Goal: Information Seeking & Learning: Learn about a topic

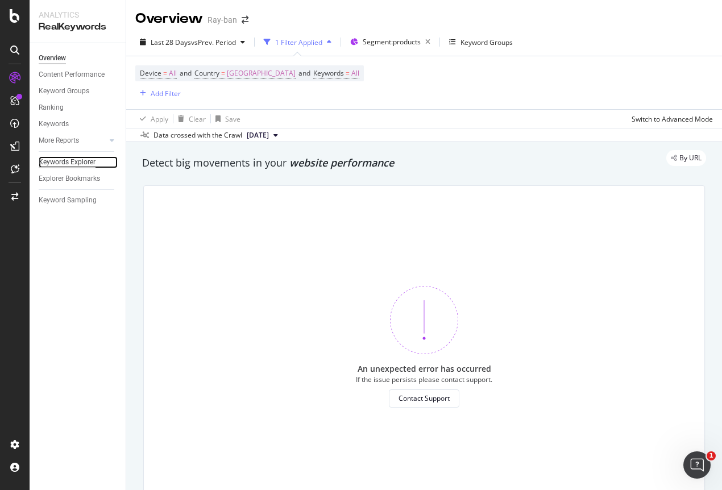
click at [69, 160] on div "Keywords Explorer" at bounding box center [67, 162] width 57 height 12
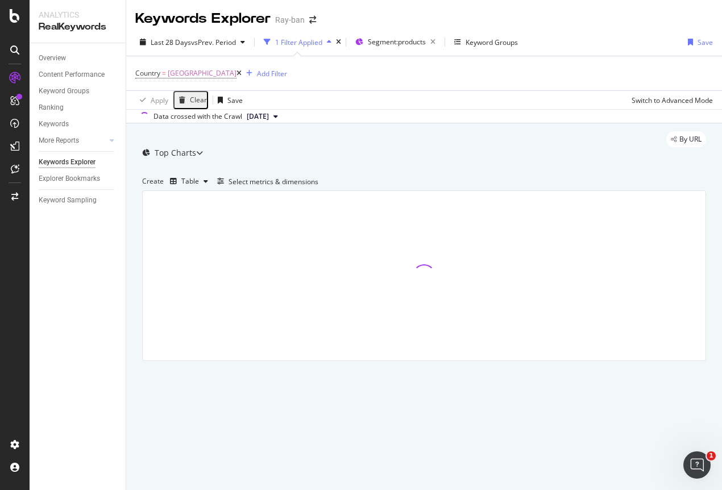
click at [236, 72] on icon at bounding box center [238, 73] width 5 height 7
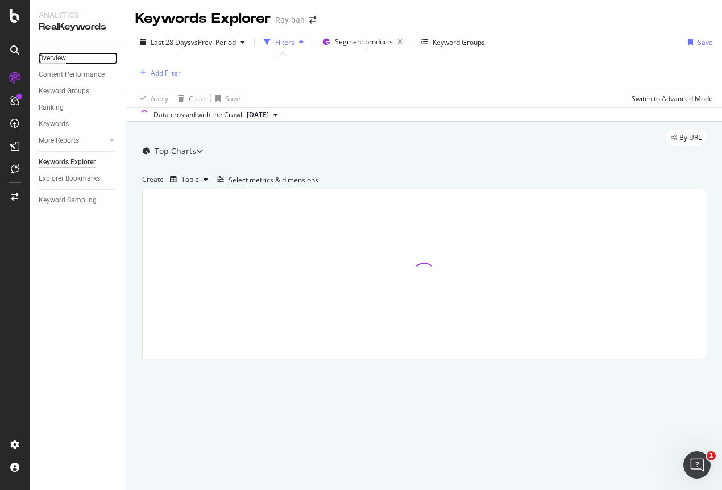
click at [60, 59] on div "Overview" at bounding box center [52, 58] width 27 height 12
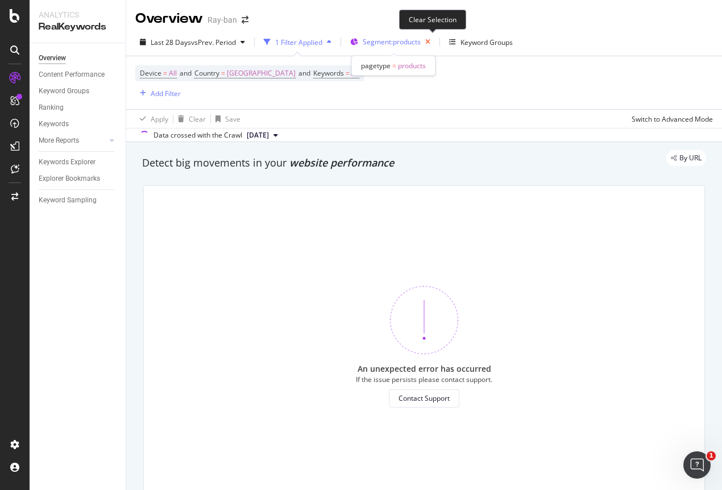
click at [434, 40] on icon "button" at bounding box center [427, 42] width 14 height 16
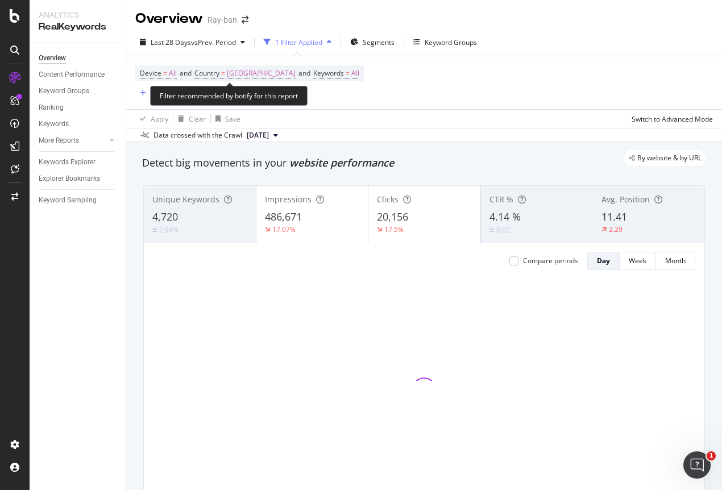
click at [253, 75] on span "Country = [GEOGRAPHIC_DATA] and" at bounding box center [253, 73] width 119 height 10
click at [241, 74] on span "[GEOGRAPHIC_DATA]" at bounding box center [261, 73] width 69 height 16
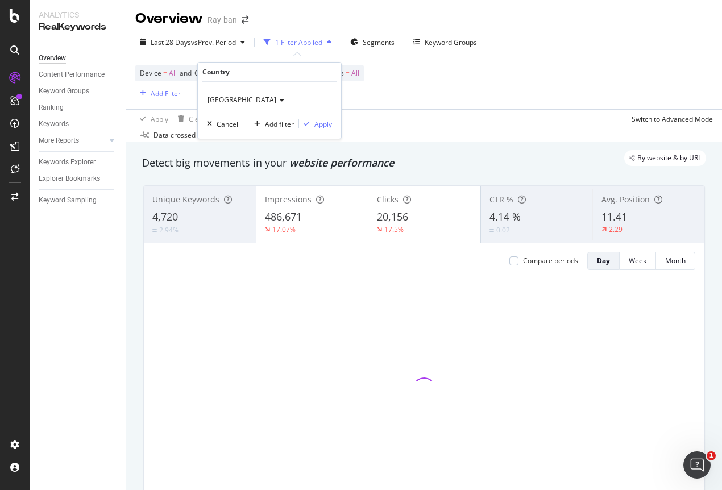
click at [276, 99] on icon at bounding box center [280, 100] width 8 height 7
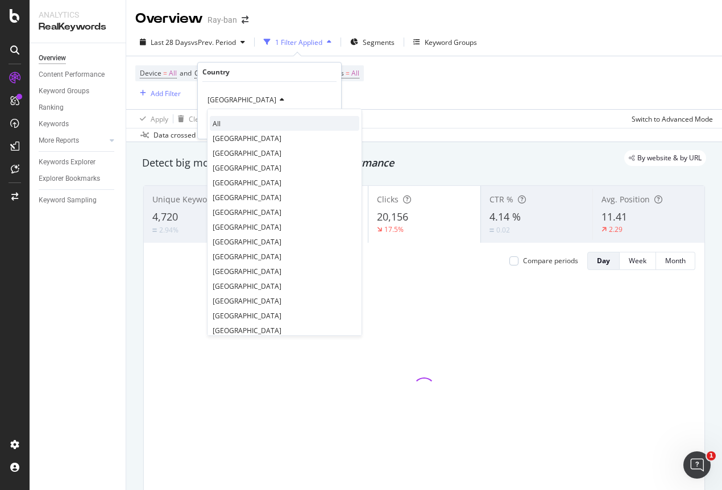
click at [234, 122] on div "All" at bounding box center [284, 123] width 149 height 15
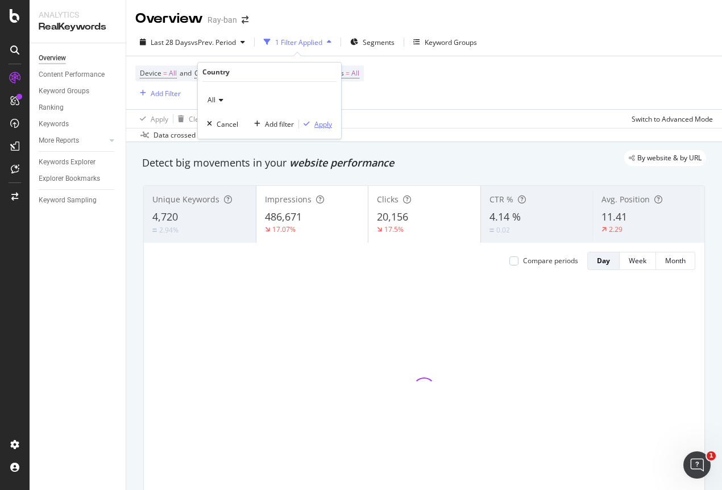
click at [326, 124] on div "Apply" at bounding box center [323, 124] width 18 height 10
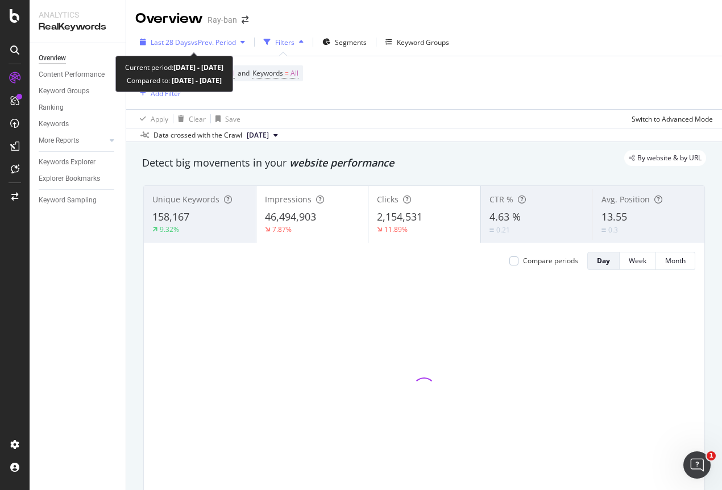
click at [216, 39] on span "vs Prev. Period" at bounding box center [213, 43] width 45 height 10
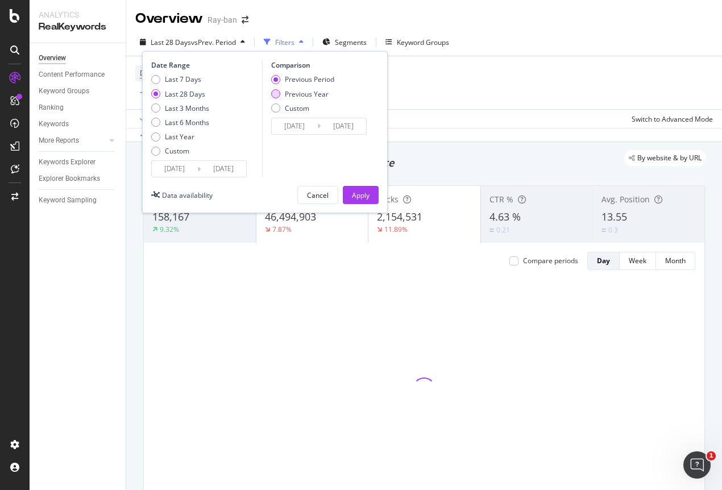
click at [302, 93] on div "Previous Year" at bounding box center [307, 94] width 44 height 10
type input "2024/08/18"
type input "2024/09/14"
click at [355, 195] on div "Apply" at bounding box center [361, 195] width 18 height 10
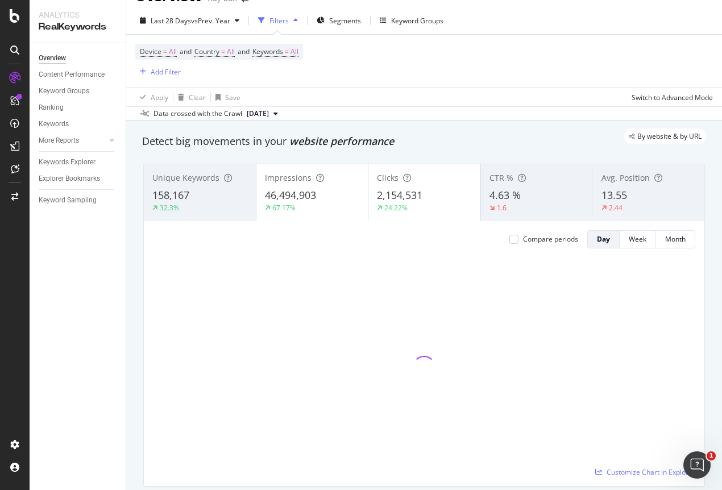
scroll to position [43, 0]
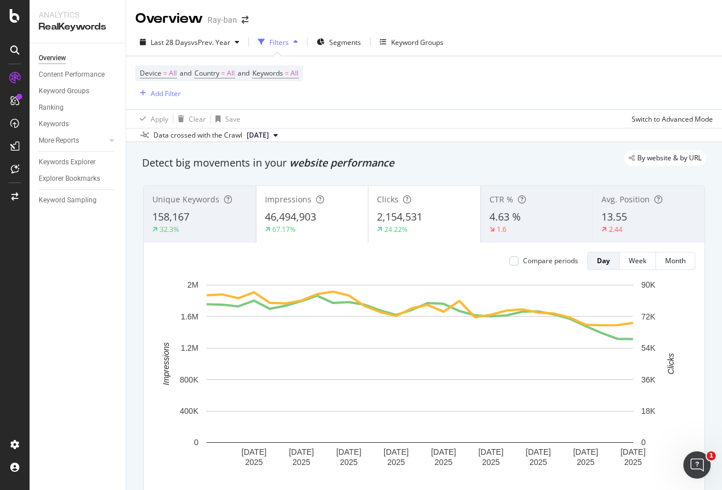
click at [397, 207] on div "Clicks 2,154,531 24.22%" at bounding box center [424, 214] width 112 height 51
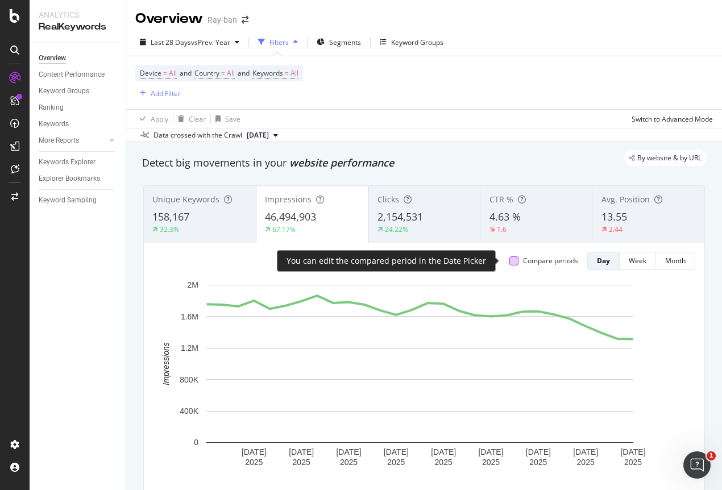
click at [509, 260] on div at bounding box center [513, 260] width 9 height 9
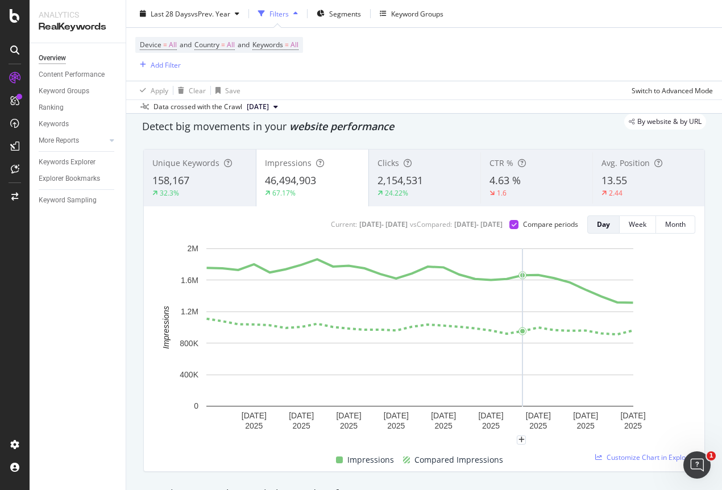
scroll to position [30, 0]
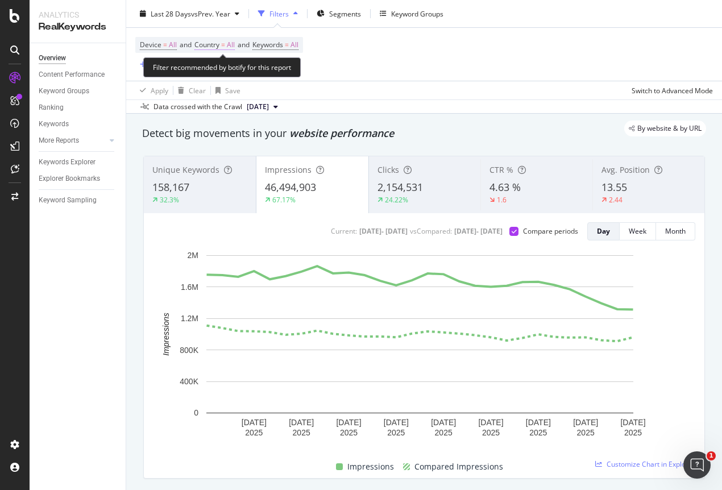
click at [235, 45] on span "All" at bounding box center [231, 45] width 8 height 16
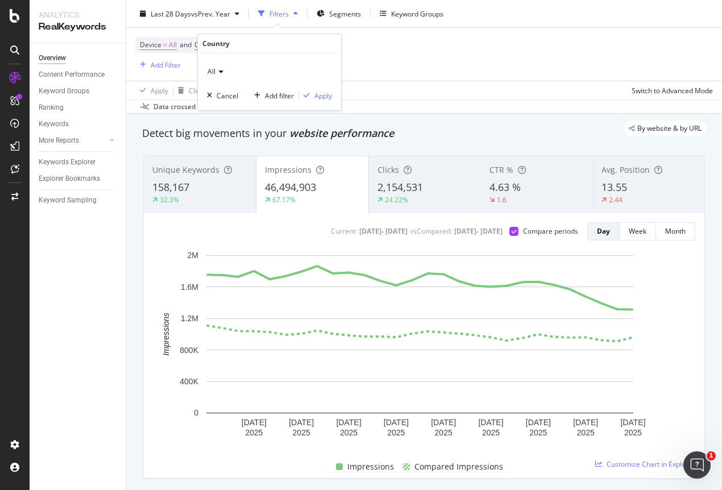
click at [215, 81] on div "All Cancel Add filter Apply" at bounding box center [269, 81] width 143 height 57
click at [219, 72] on icon at bounding box center [219, 71] width 8 height 7
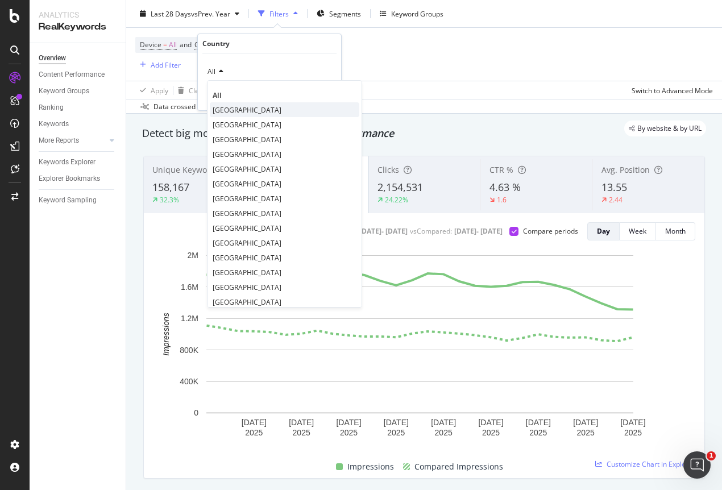
click at [235, 109] on span "[GEOGRAPHIC_DATA]" at bounding box center [247, 110] width 69 height 10
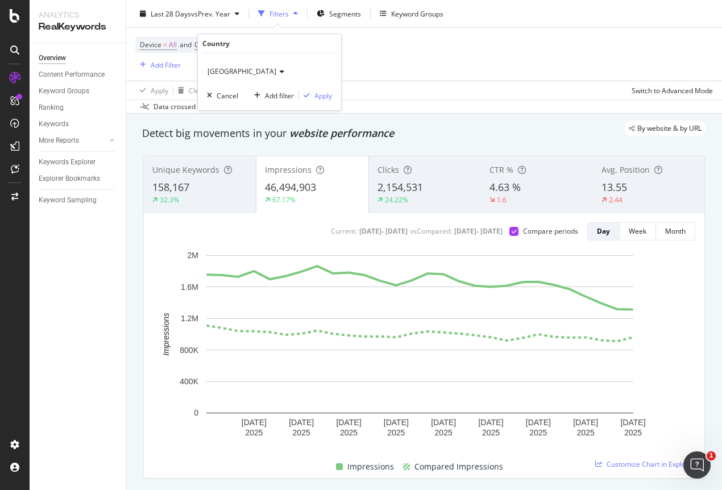
click at [333, 97] on div "United States of America Cancel Add filter Apply" at bounding box center [269, 81] width 143 height 57
click at [328, 94] on div "Apply" at bounding box center [323, 96] width 18 height 10
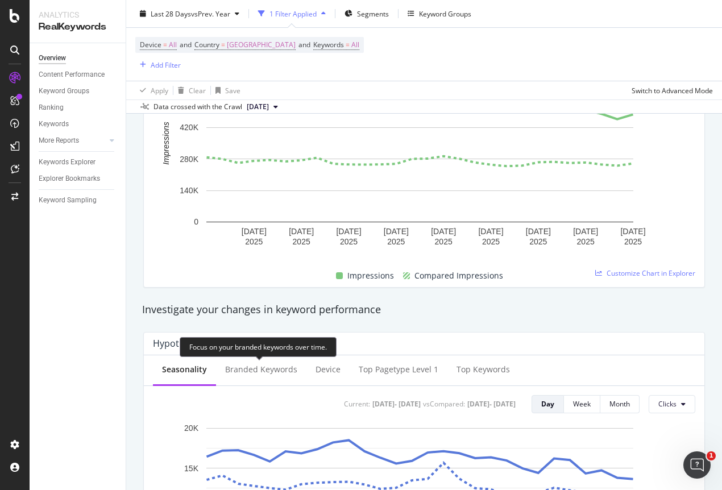
scroll to position [41, 0]
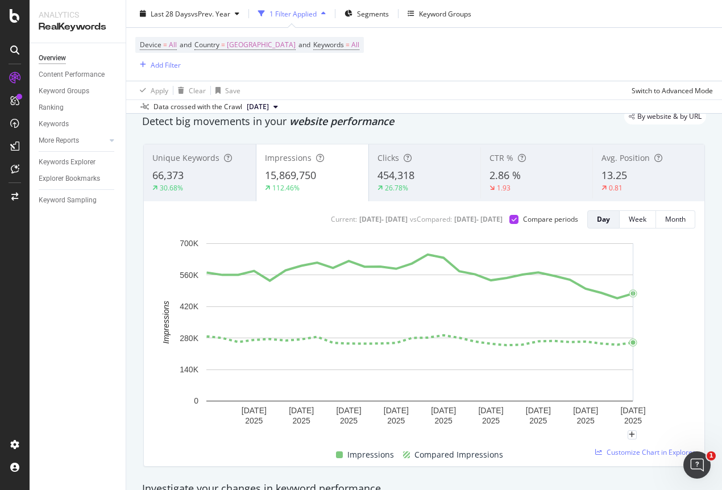
click at [649, 315] on rect "A chart." at bounding box center [420, 336] width 534 height 197
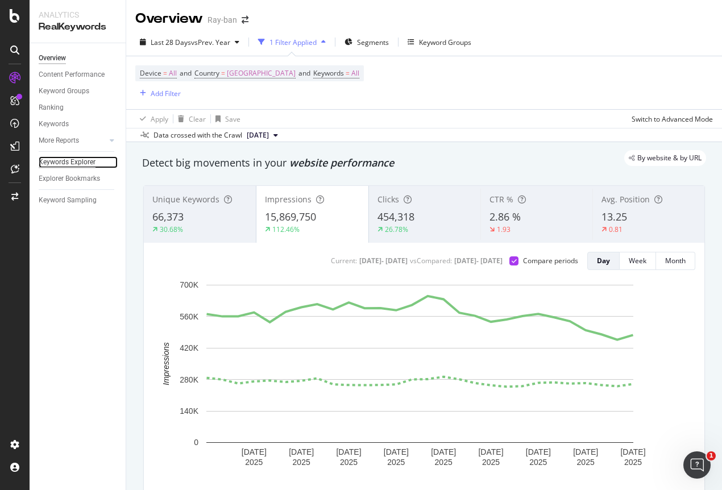
click at [78, 166] on div "Keywords Explorer" at bounding box center [67, 162] width 57 height 12
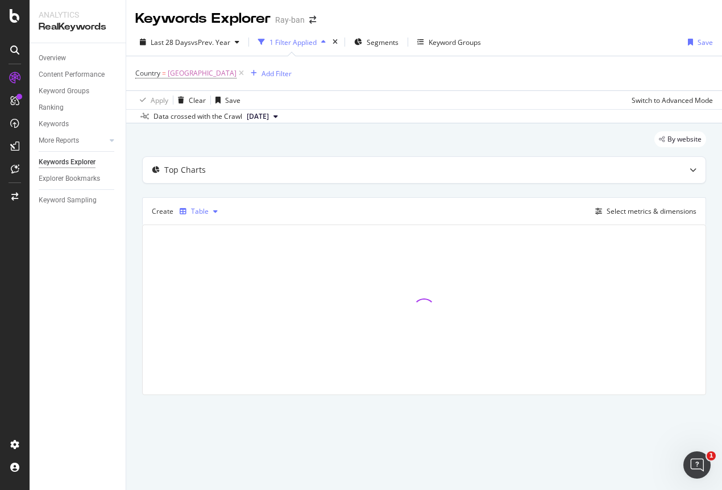
click at [199, 215] on div "Table" at bounding box center [200, 211] width 18 height 7
click at [294, 197] on div "Create Table Select metrics & dimensions" at bounding box center [424, 210] width 564 height 27
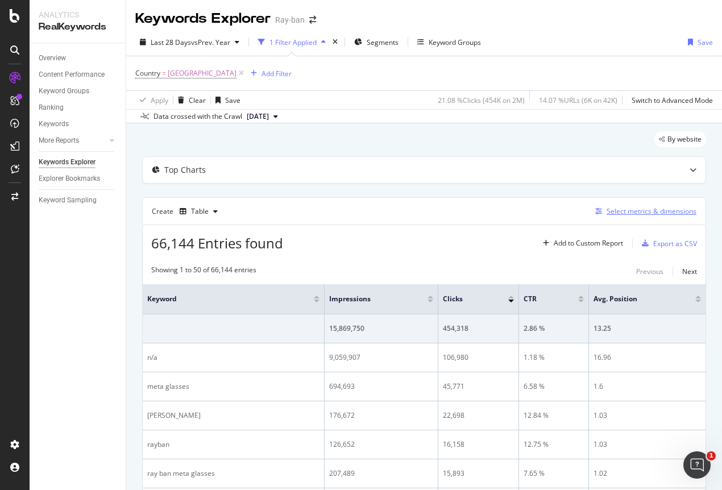
click at [631, 211] on div "Select metrics & dimensions" at bounding box center [651, 211] width 90 height 10
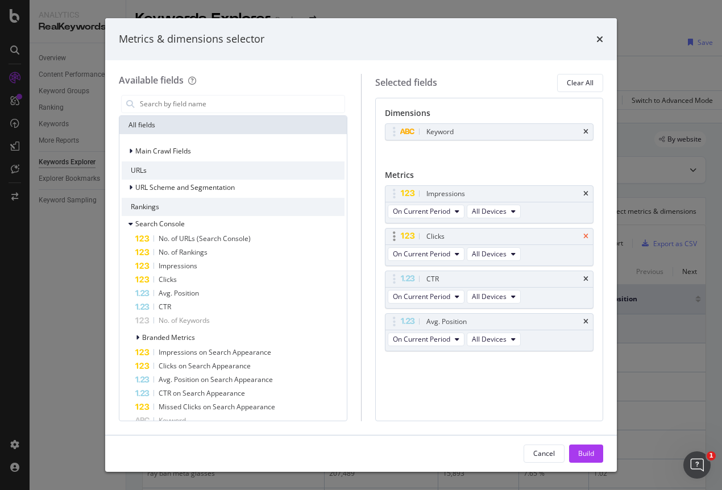
click at [587, 237] on icon "times" at bounding box center [585, 236] width 5 height 7
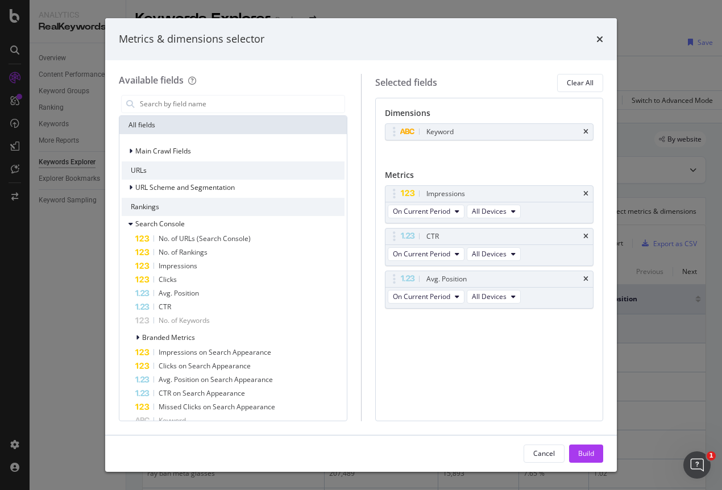
click at [587, 237] on icon "times" at bounding box center [585, 236] width 5 height 7
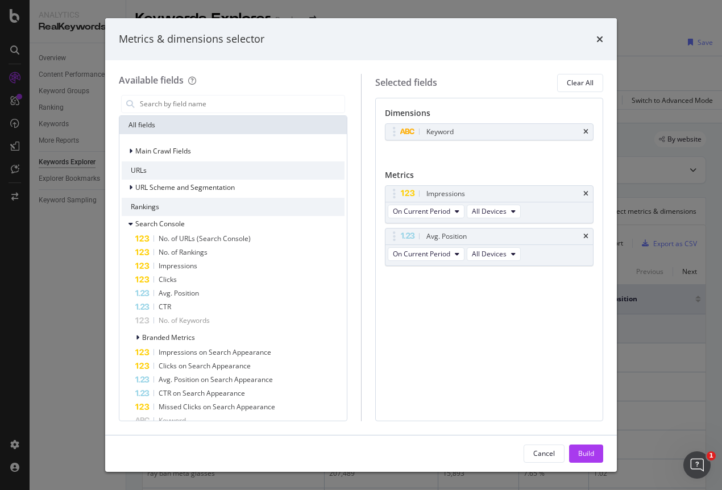
click at [587, 237] on icon "times" at bounding box center [585, 236] width 5 height 7
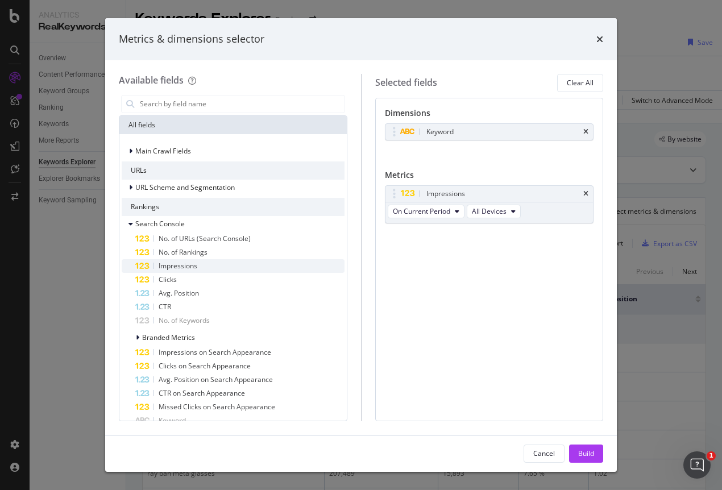
click at [194, 265] on span "Impressions" at bounding box center [178, 266] width 39 height 10
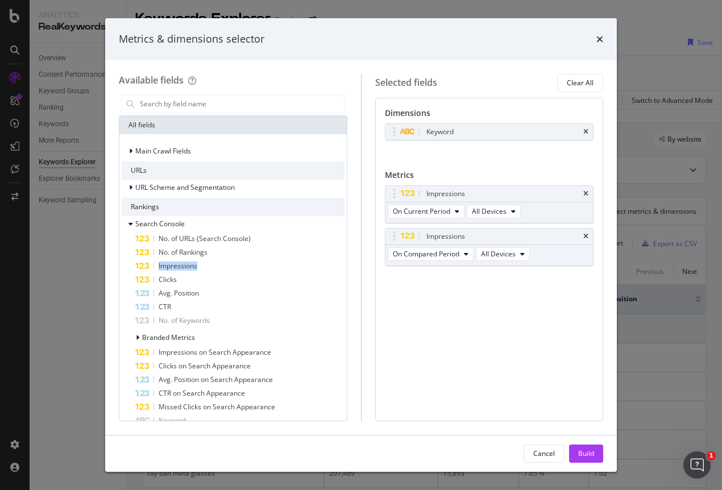
click at [194, 265] on span "Impressions" at bounding box center [178, 266] width 39 height 10
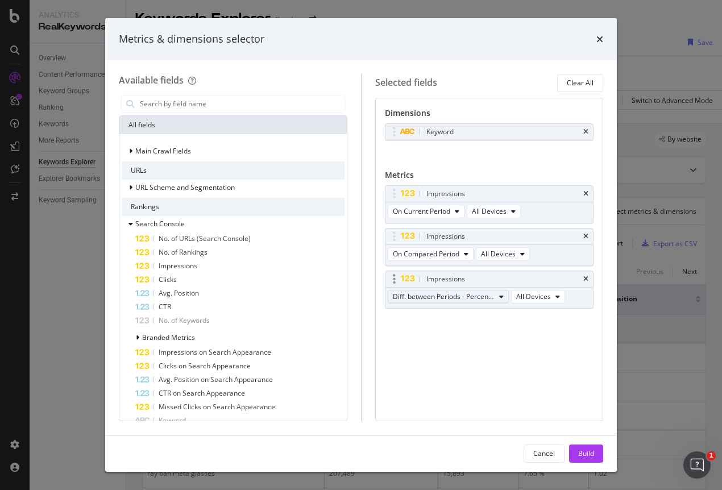
click at [451, 297] on span "Diff. between Periods - Percentage" at bounding box center [444, 297] width 102 height 10
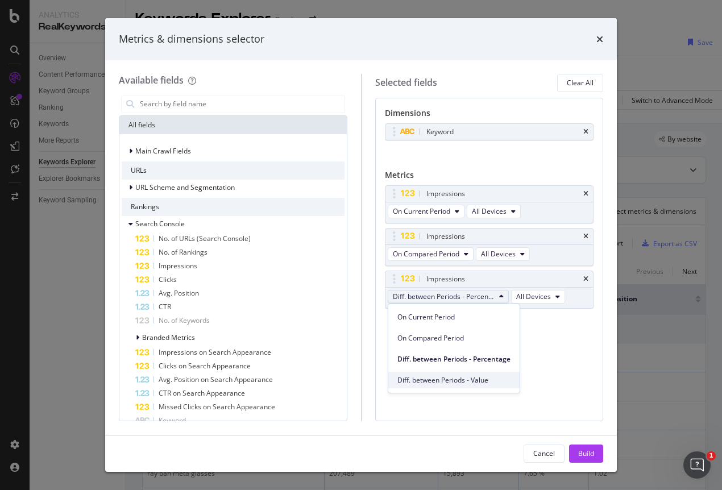
click at [462, 373] on div "Diff. between Periods - Value" at bounding box center [453, 380] width 131 height 16
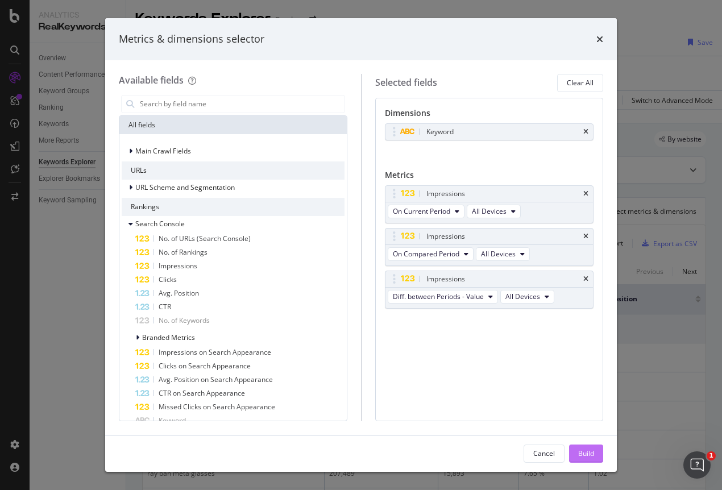
click at [587, 455] on div "Build" at bounding box center [586, 453] width 16 height 10
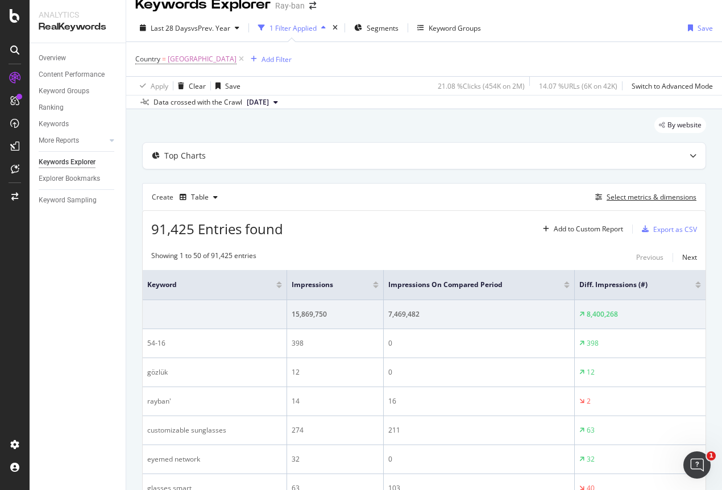
scroll to position [7, 0]
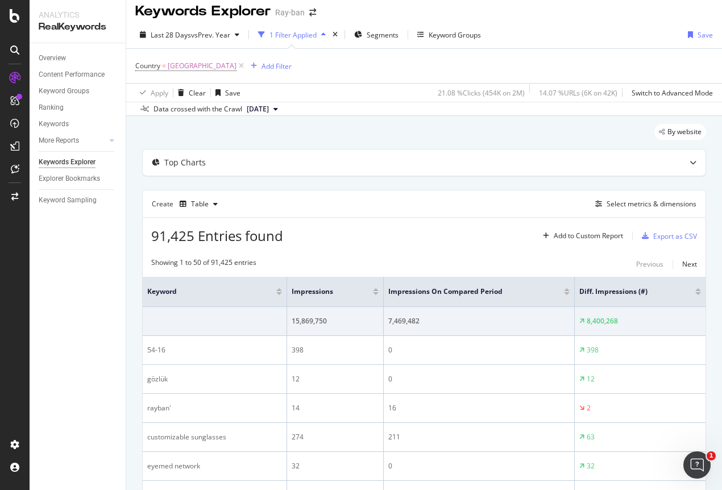
click at [695, 294] on div at bounding box center [698, 293] width 6 height 3
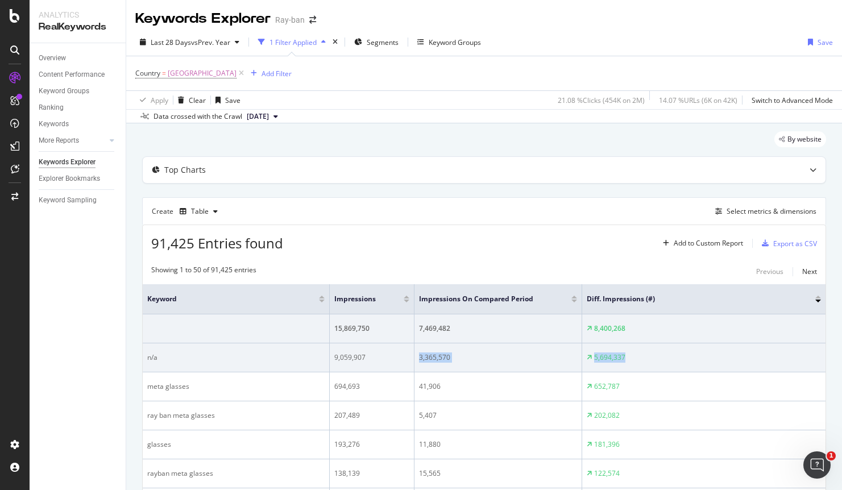
drag, startPoint x: 635, startPoint y: 355, endPoint x: 416, endPoint y: 355, distance: 219.3
click at [416, 355] on tr "n/a 9,059,907 3,365,570 5,694,337" at bounding box center [484, 357] width 682 height 29
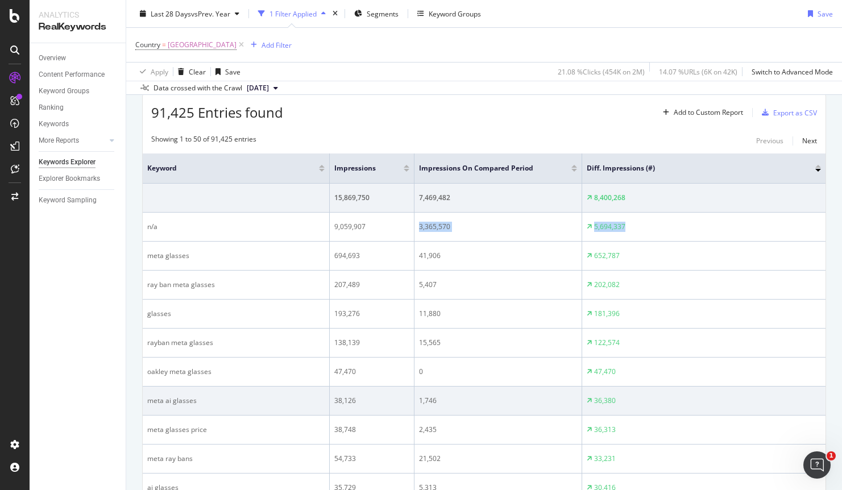
scroll to position [138, 0]
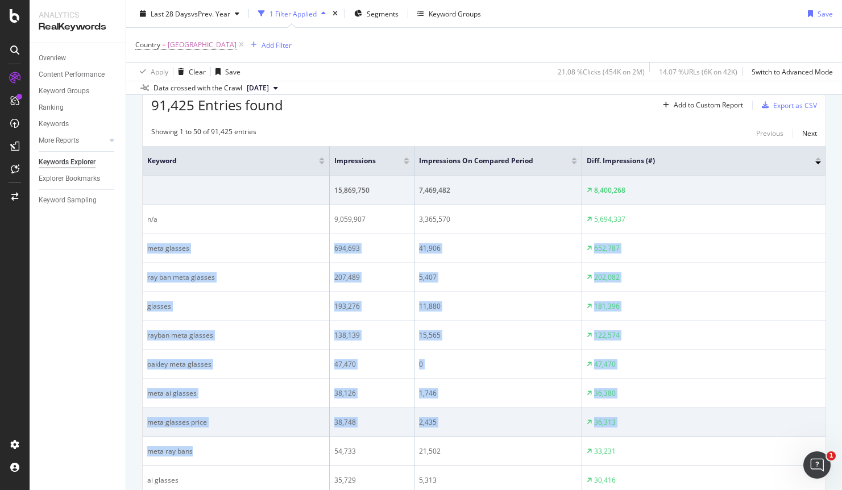
drag, startPoint x: 143, startPoint y: 249, endPoint x: 259, endPoint y: 434, distance: 218.2
